Goal: Transaction & Acquisition: Purchase product/service

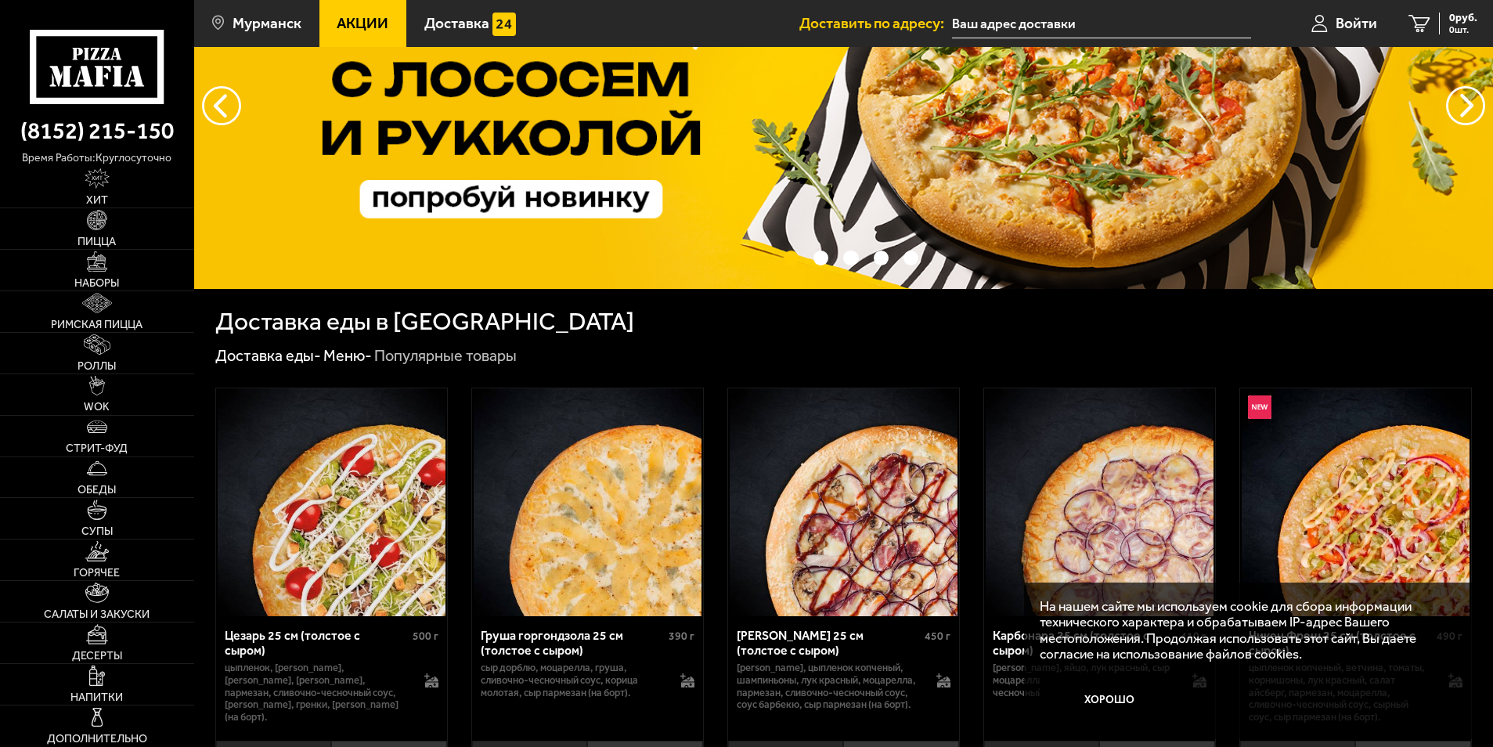
scroll to position [391, 0]
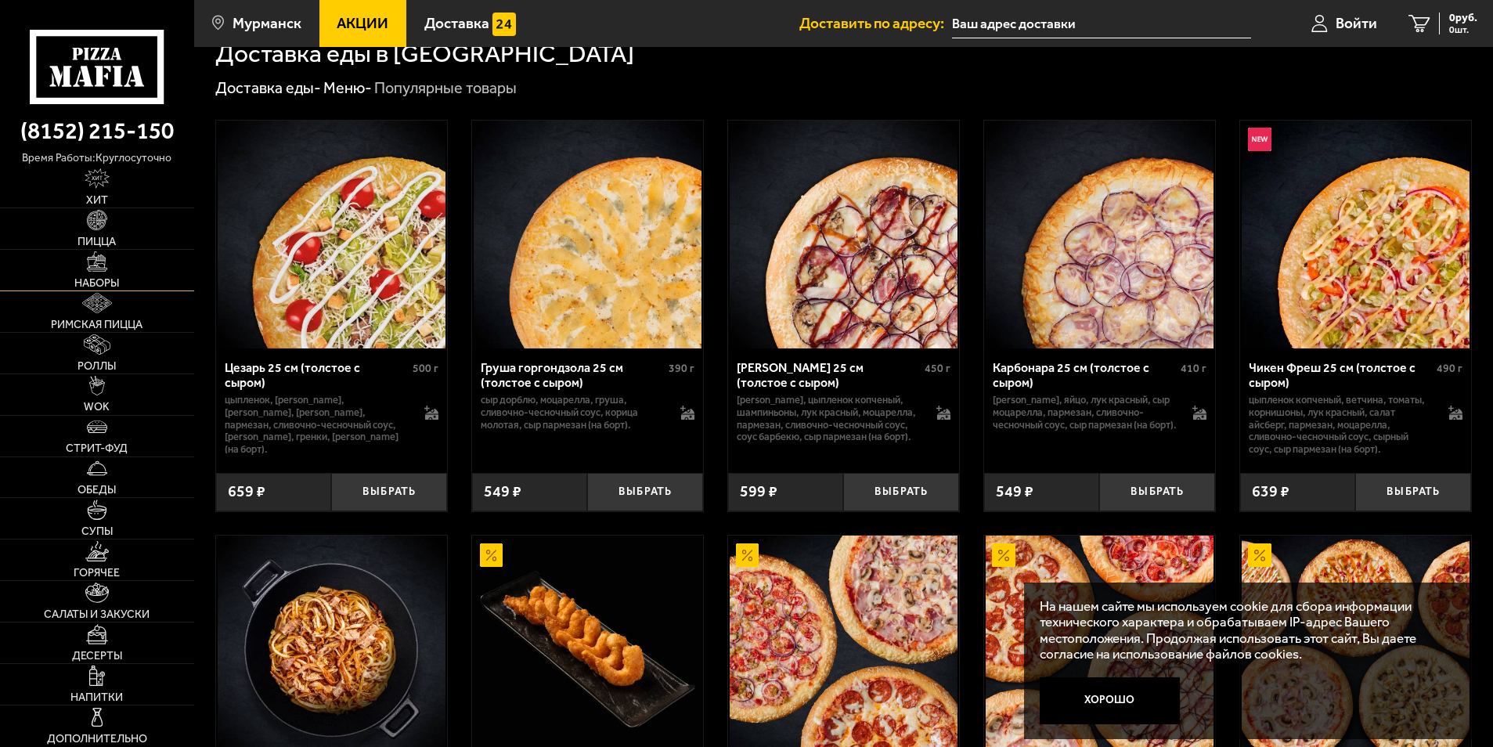
click at [106, 260] on img at bounding box center [97, 261] width 20 height 20
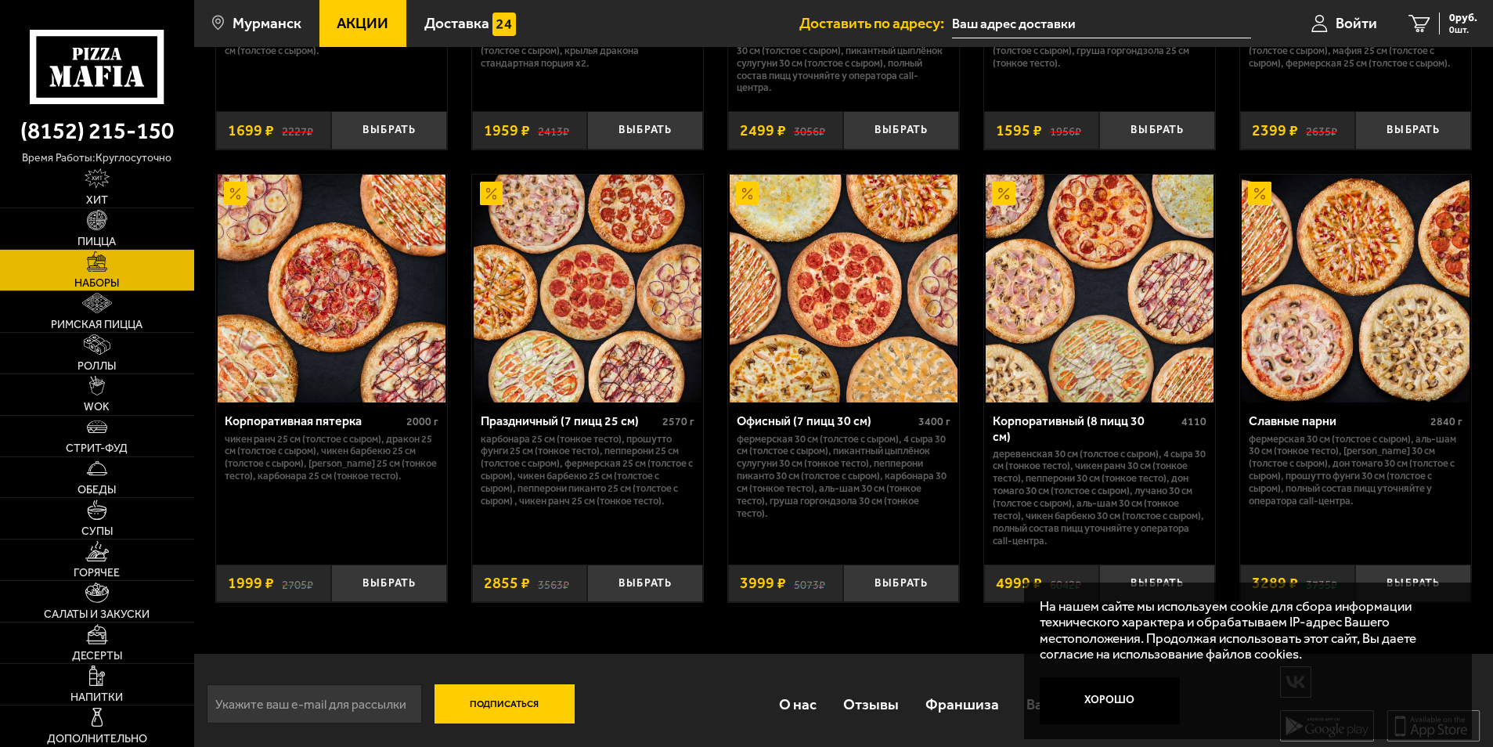
scroll to position [2346, 0]
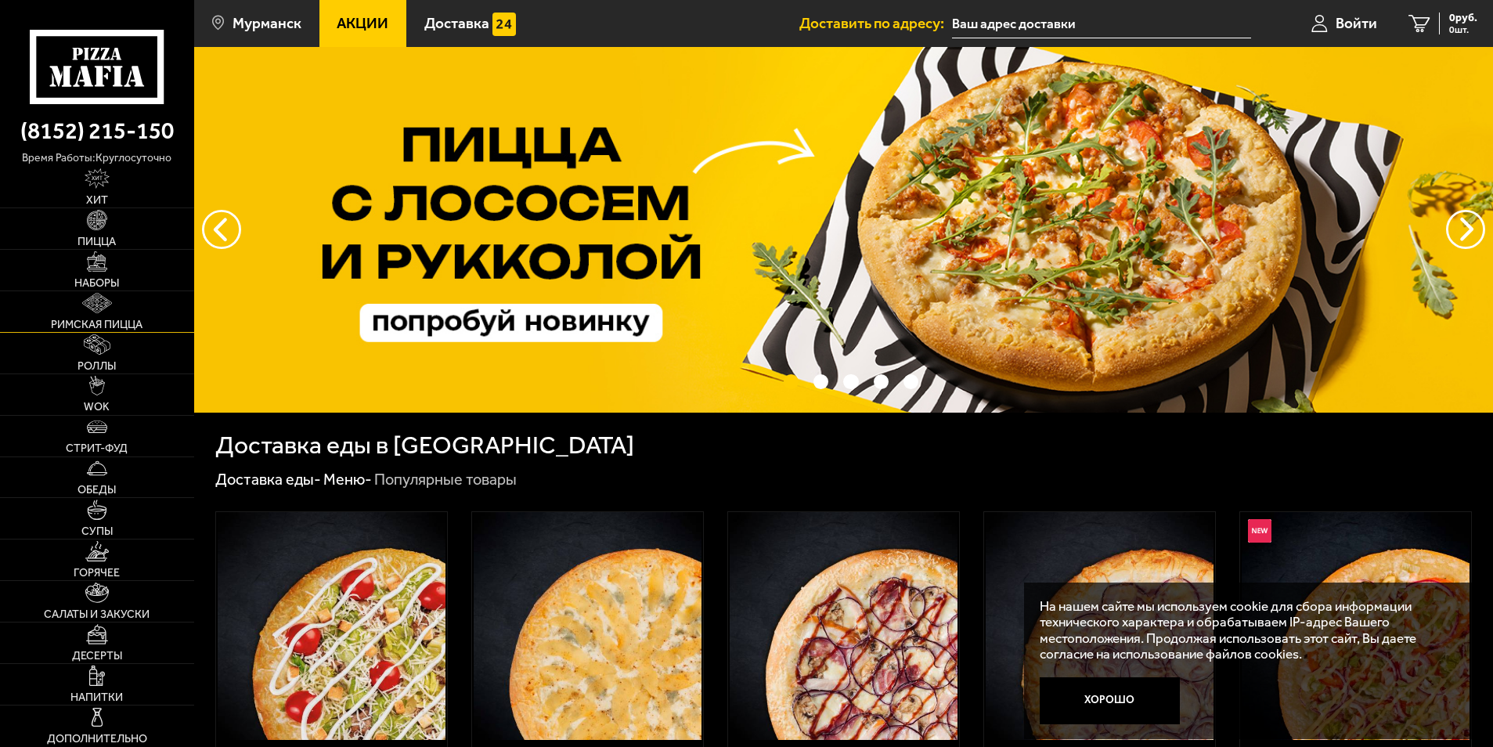
click at [124, 307] on link "Римская пицца" at bounding box center [97, 311] width 194 height 41
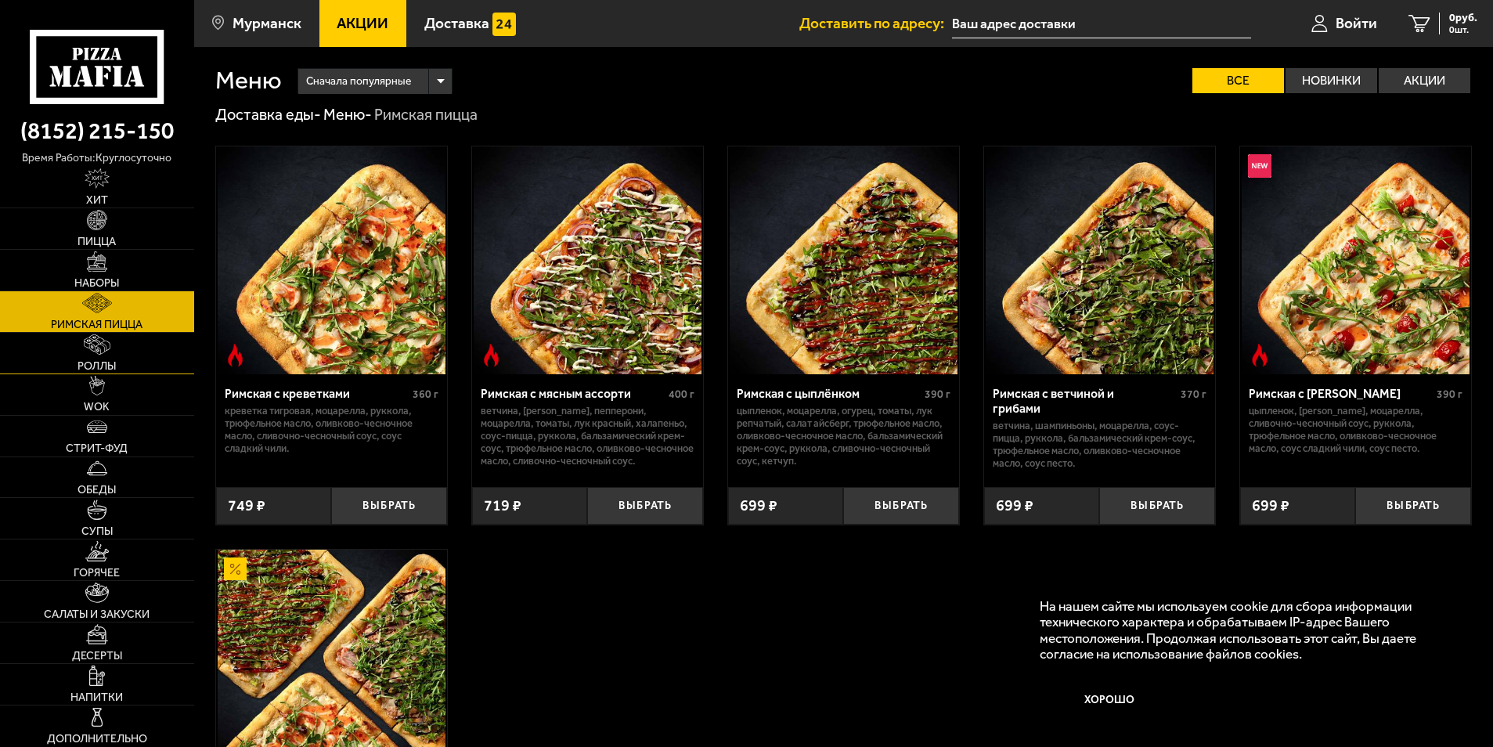
click at [122, 359] on link "Роллы" at bounding box center [97, 353] width 194 height 41
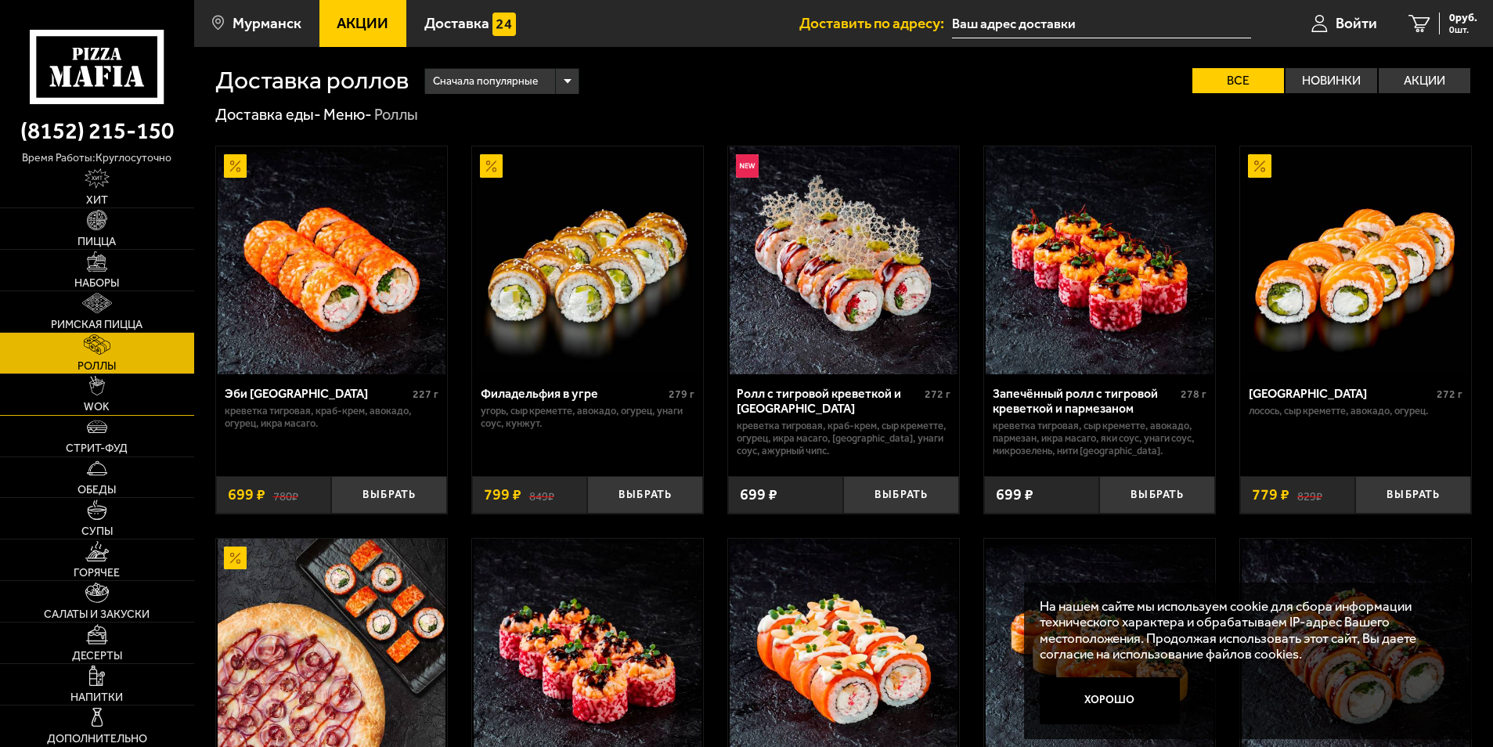
click at [119, 388] on link "WOK" at bounding box center [97, 394] width 194 height 41
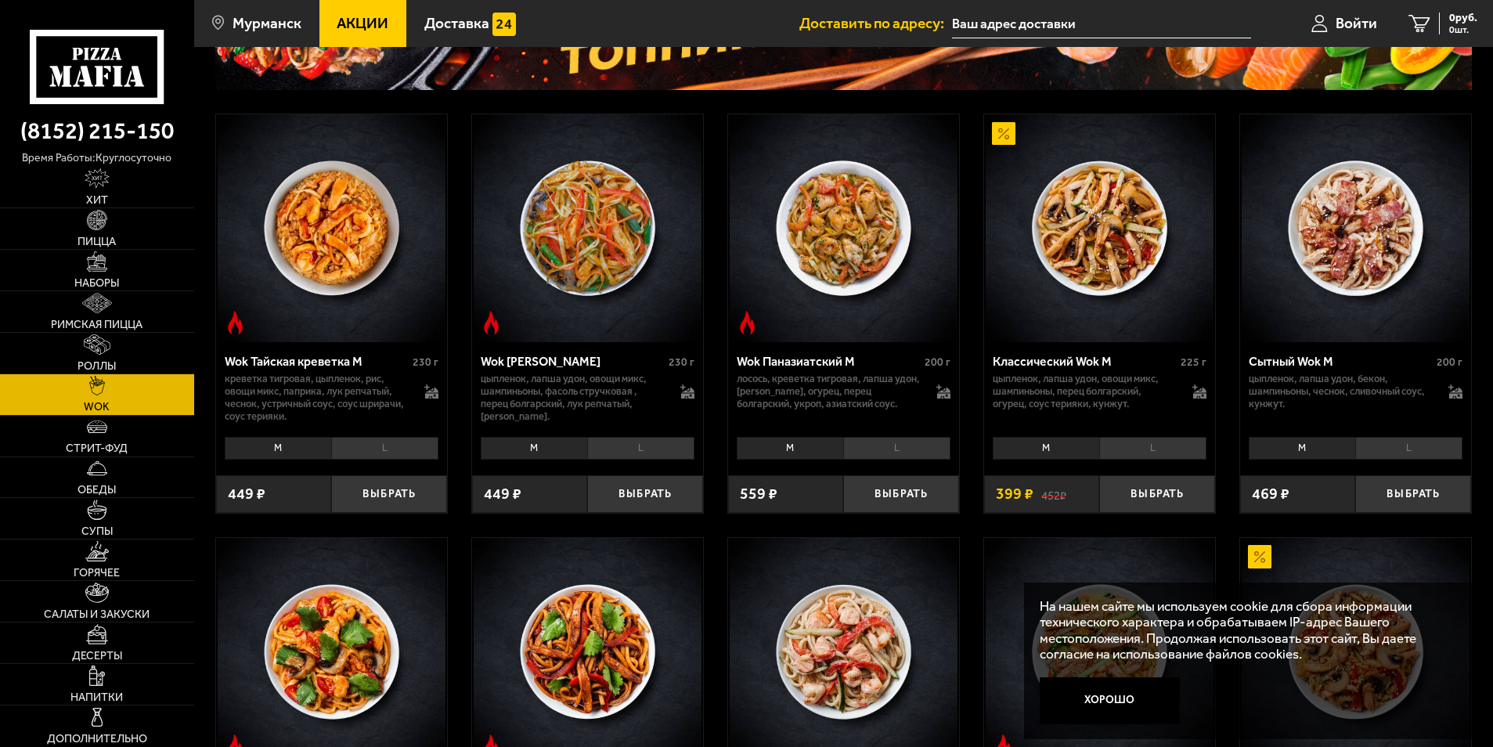
scroll to position [235, 0]
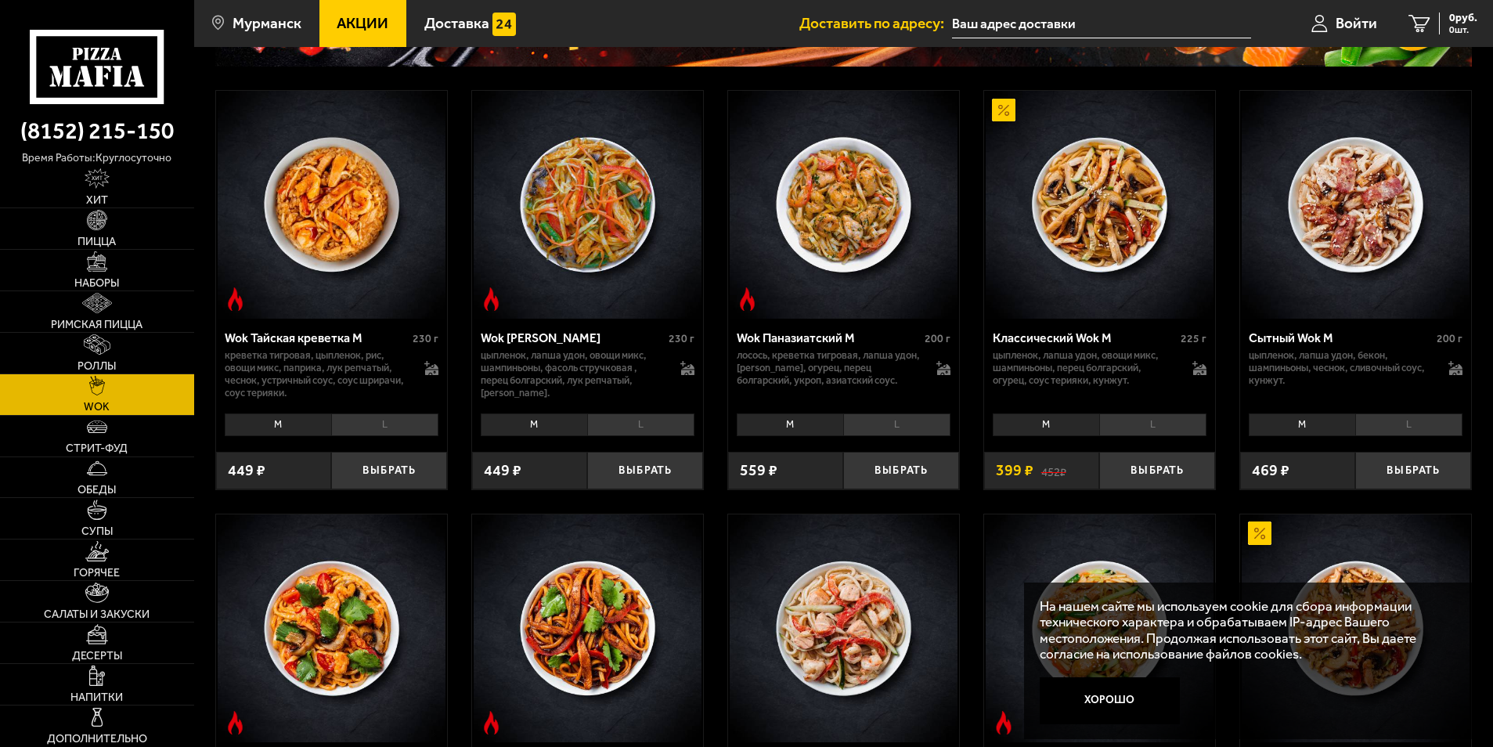
click at [882, 433] on li "L" at bounding box center [896, 424] width 107 height 22
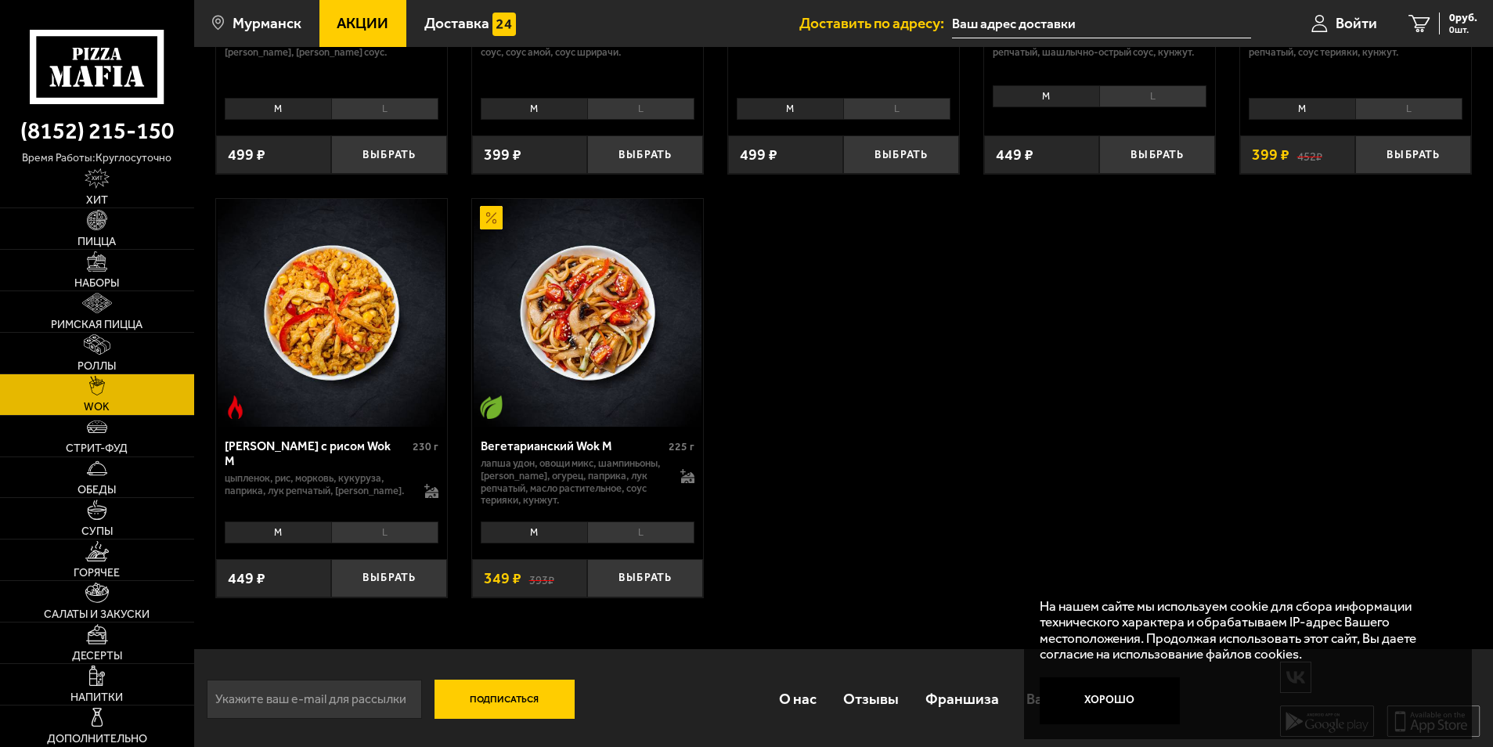
scroll to position [993, 0]
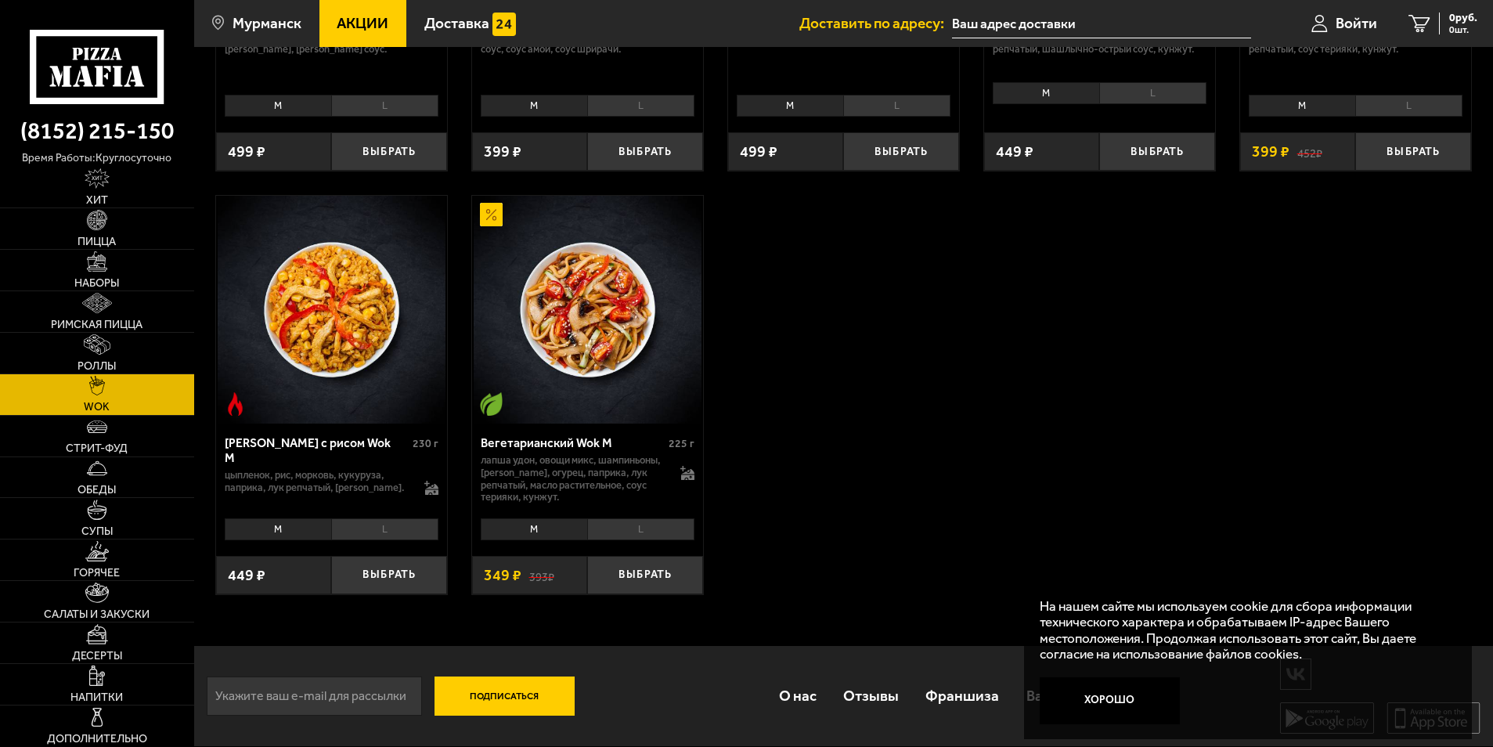
click at [633, 517] on div "M L Топпинги" at bounding box center [587, 528] width 231 height 31
click at [633, 519] on li "L" at bounding box center [640, 529] width 107 height 22
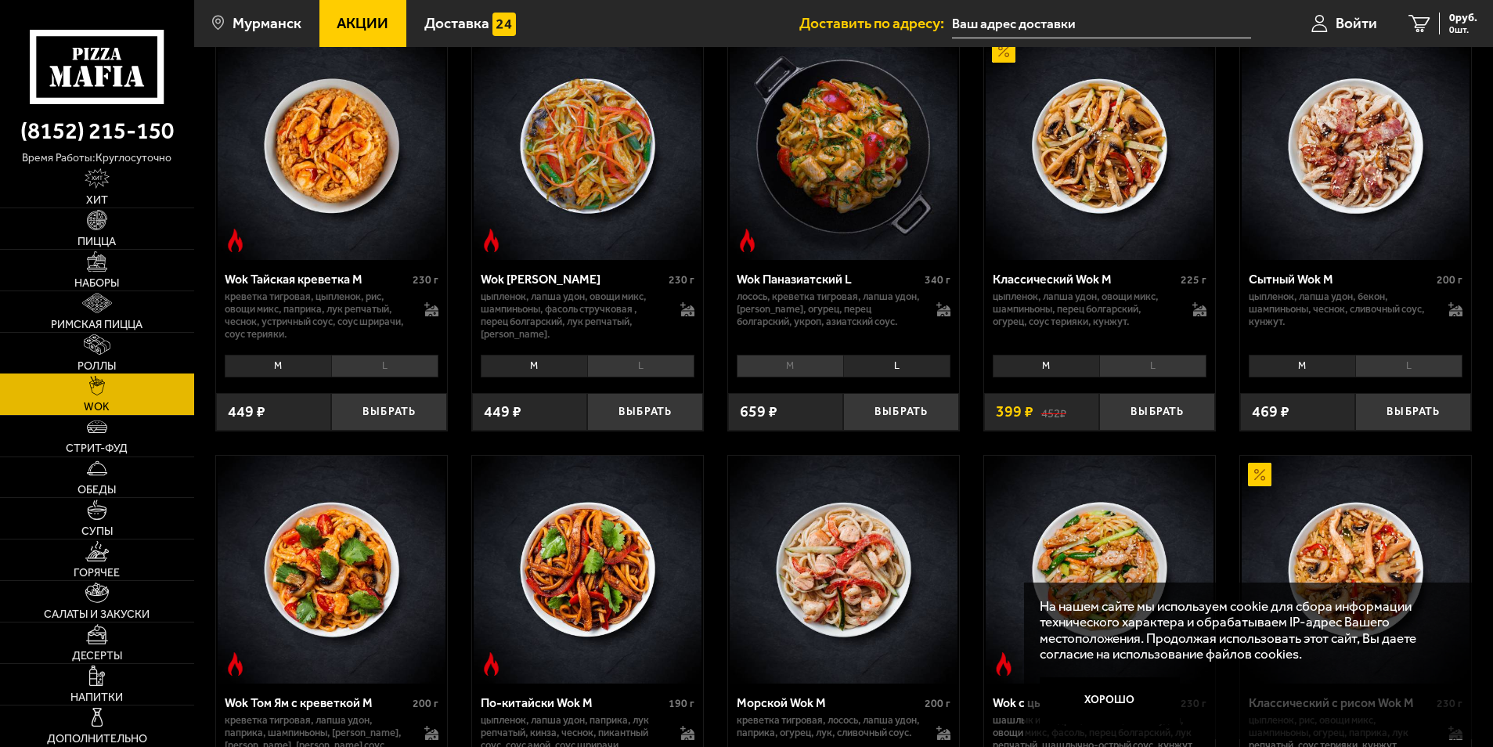
scroll to position [313, 0]
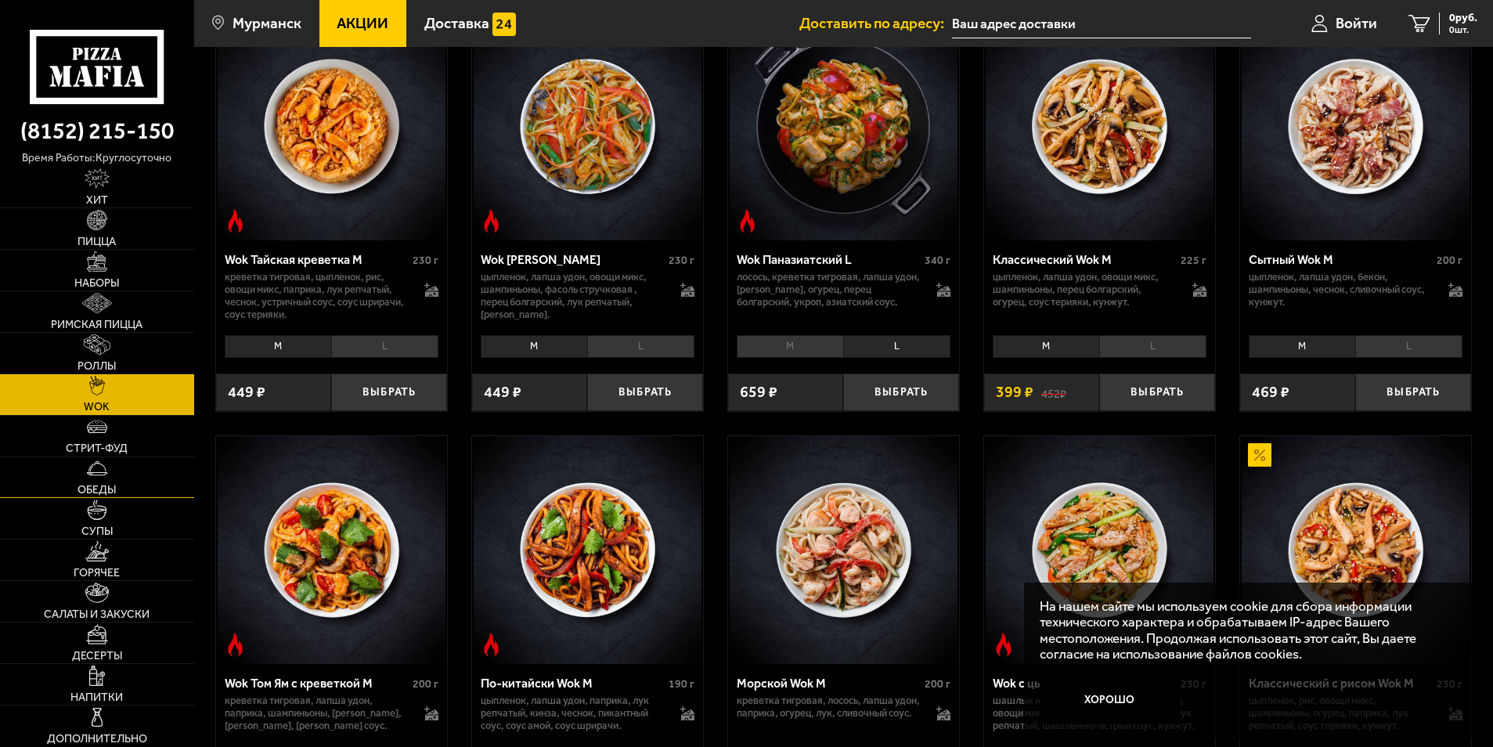
click at [113, 475] on link "Обеды" at bounding box center [97, 477] width 194 height 41
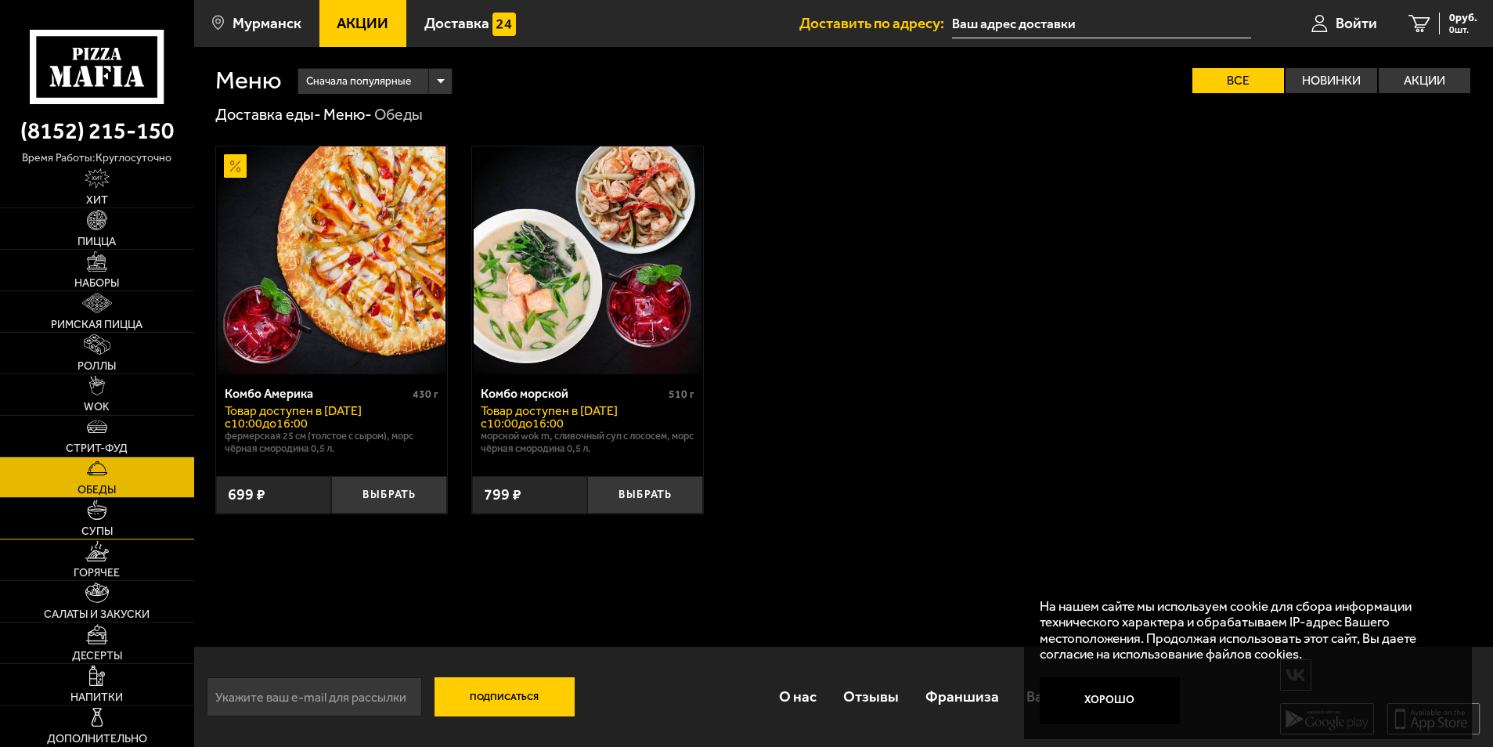
click at [121, 523] on link "Супы" at bounding box center [97, 518] width 194 height 41
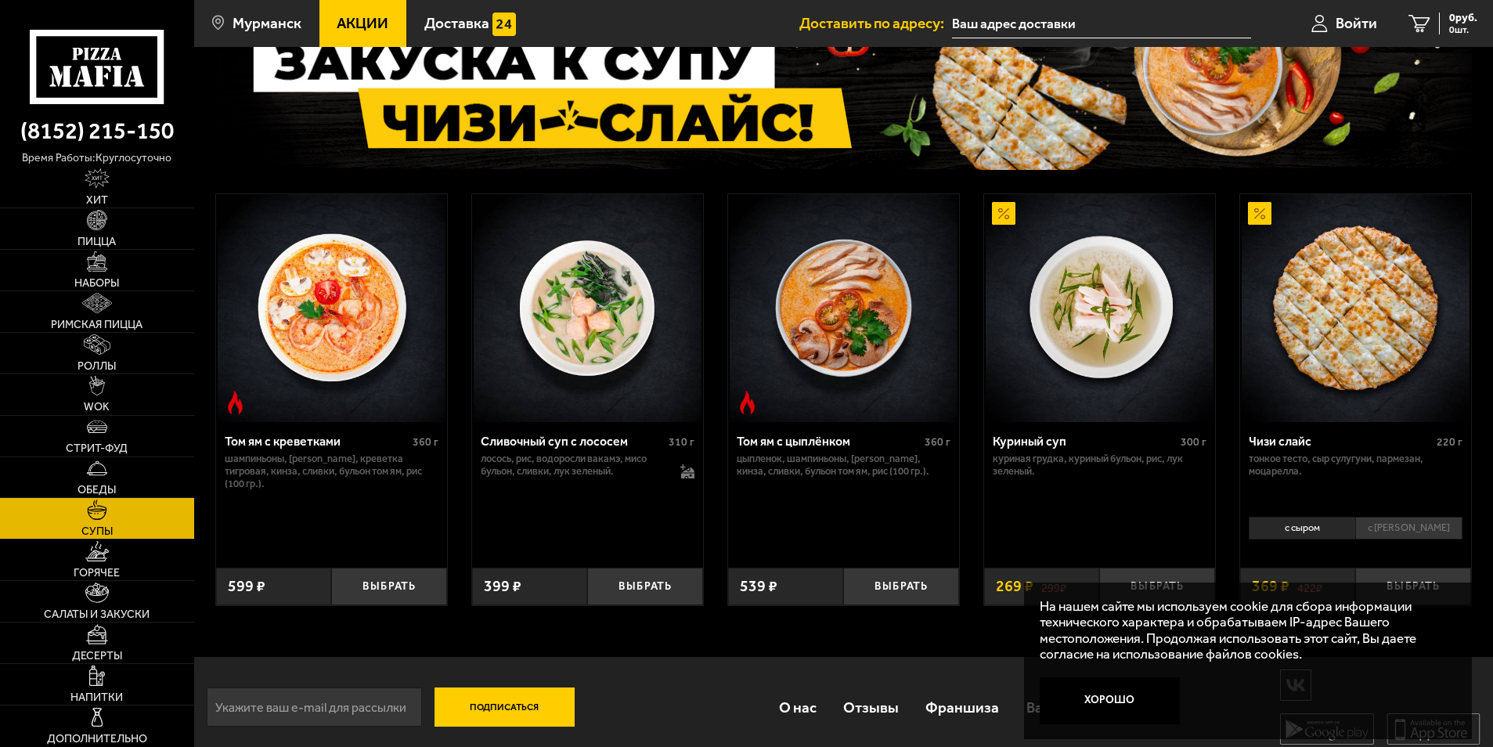
scroll to position [144, 0]
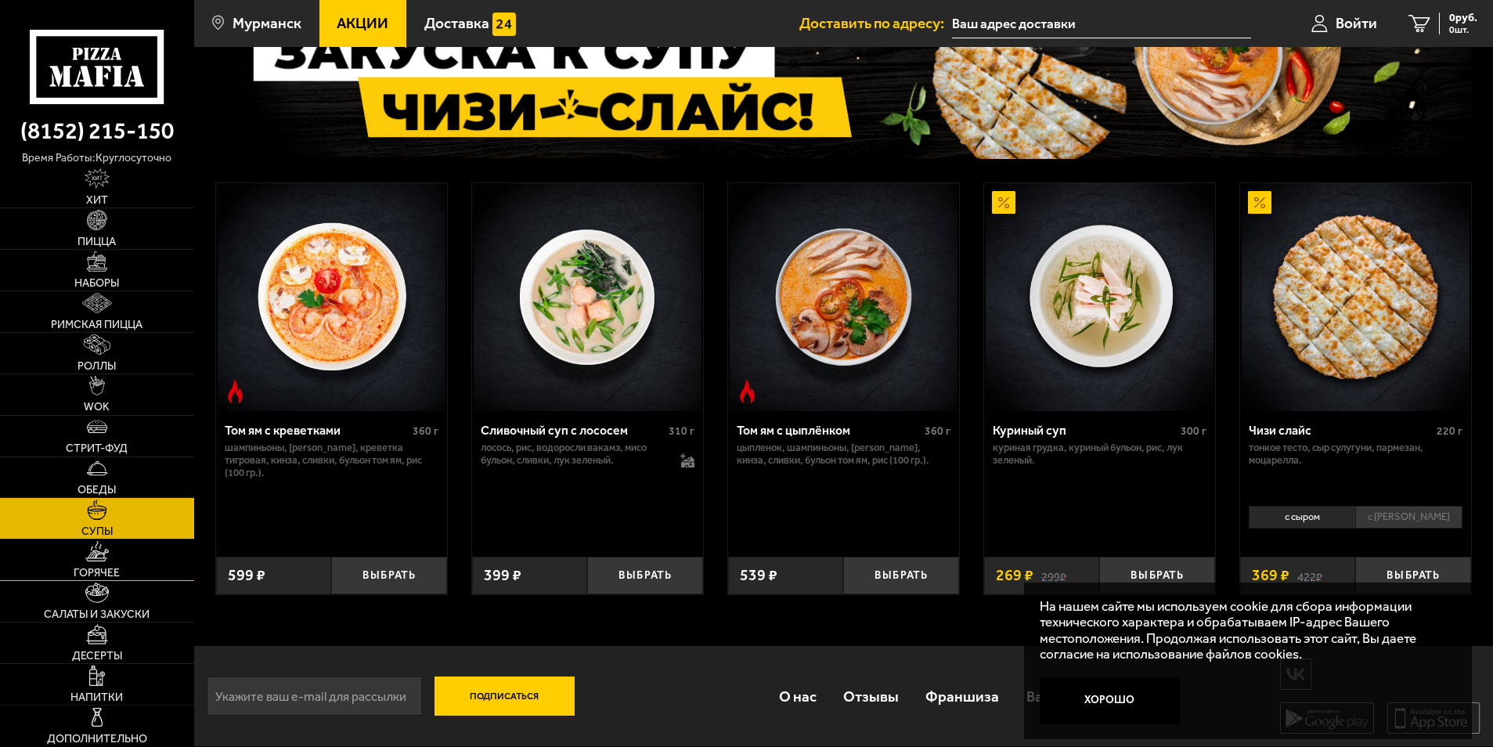
click at [115, 575] on span "Горячее" at bounding box center [97, 573] width 46 height 11
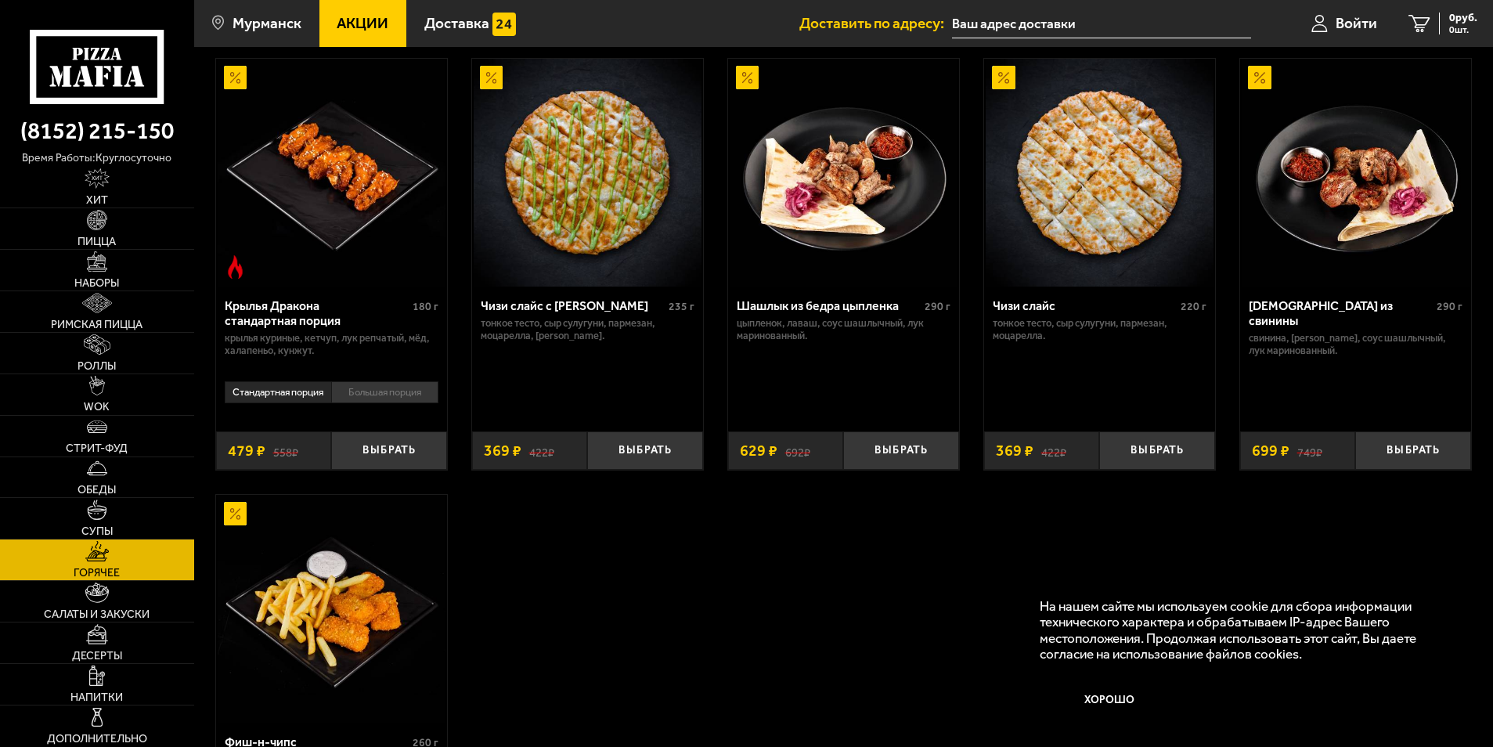
scroll to position [1196, 0]
